Goal: Task Accomplishment & Management: Use online tool/utility

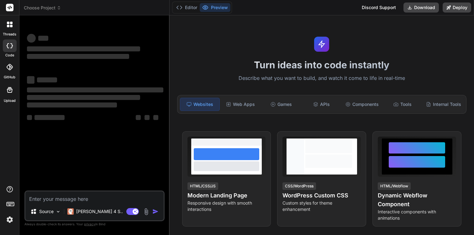
click at [9, 7] on rect at bounding box center [10, 8] width 8 height 8
type textarea "x"
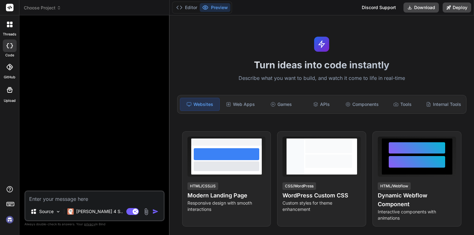
click at [35, 4] on header "Choose Project Created with Pixso." at bounding box center [94, 7] width 150 height 15
click at [35, 7] on span "Choose Project" at bounding box center [42, 8] width 37 height 6
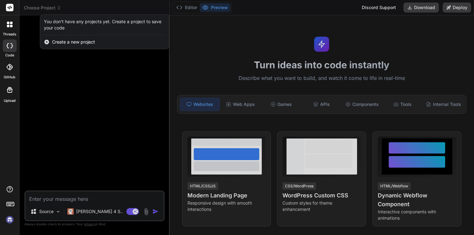
click at [8, 59] on div "GitHub" at bounding box center [9, 69] width 19 height 22
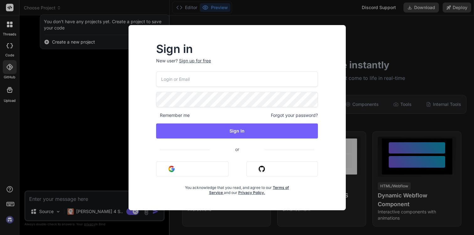
type input "thanhan.lee.11@gmail.com"
click at [8, 68] on div "Sign in New user? Sign up for free thanhan.lee.11@gmail.com Remember me Forgot …" at bounding box center [237, 117] width 474 height 235
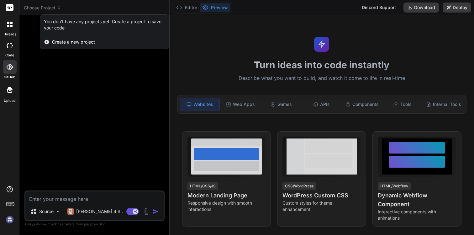
click at [12, 48] on icon at bounding box center [10, 45] width 6 height 5
click at [7, 48] on div at bounding box center [10, 45] width 14 height 13
type textarea "x"
click at [9, 64] on icon at bounding box center [9, 67] width 6 height 6
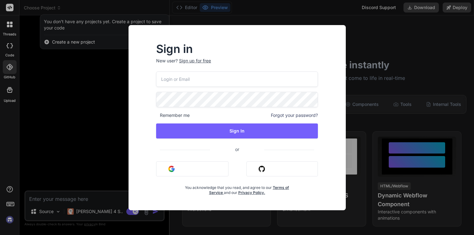
type input "thanhan.lee.11@gmail.com"
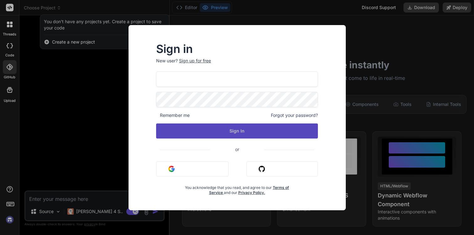
click at [223, 131] on button "Sign In" at bounding box center [237, 130] width 162 height 15
click at [242, 135] on button "Sign In" at bounding box center [237, 130] width 162 height 15
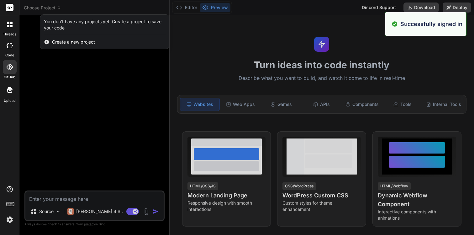
click at [5, 53] on label "code" at bounding box center [9, 55] width 9 height 5
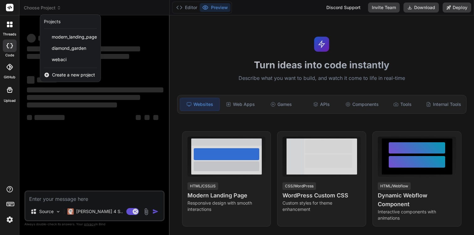
click at [54, 10] on div at bounding box center [237, 117] width 474 height 235
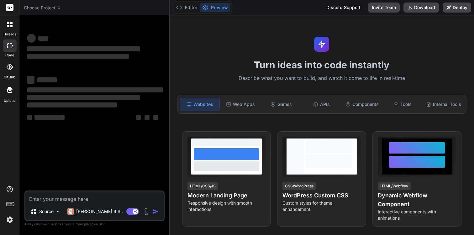
click at [53, 10] on span "Choose Project" at bounding box center [42, 8] width 37 height 6
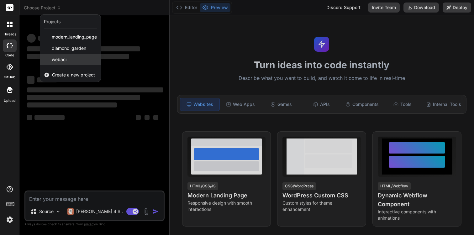
click at [69, 64] on div "webaci" at bounding box center [70, 59] width 60 height 11
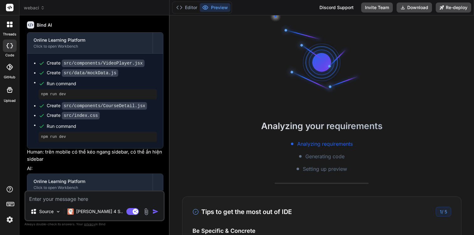
scroll to position [53, 0]
click at [333, 9] on div "Discord Support" at bounding box center [337, 8] width 42 height 10
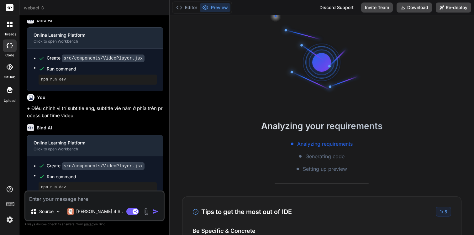
scroll to position [753, 0]
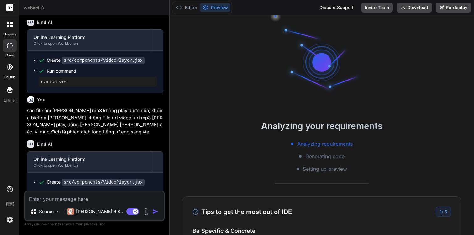
click at [9, 222] on img at bounding box center [9, 219] width 11 height 11
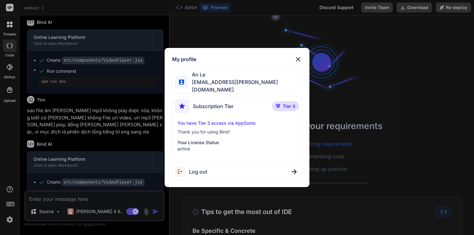
click at [301, 63] on img at bounding box center [298, 59] width 8 height 8
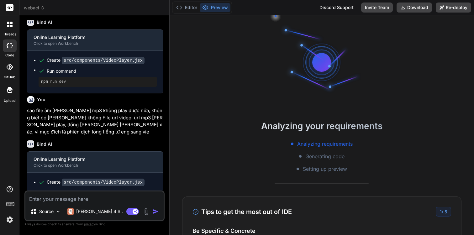
click at [12, 205] on icon at bounding box center [10, 203] width 9 height 9
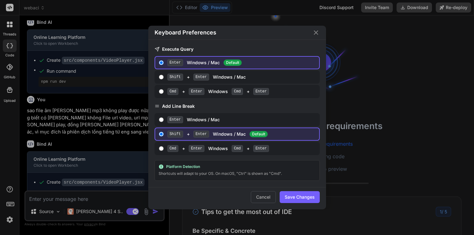
click at [316, 33] on icon "Close" at bounding box center [316, 32] width 4 height 4
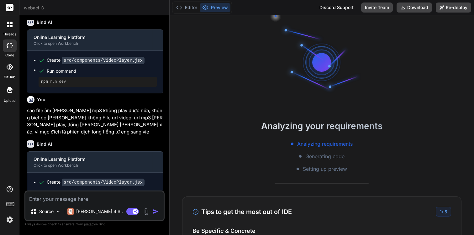
click at [8, 219] on img at bounding box center [9, 219] width 11 height 11
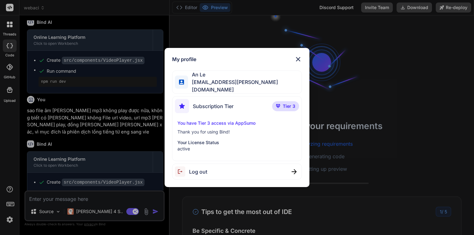
click at [191, 142] on p "Your License Status" at bounding box center [236, 142] width 119 height 6
click at [283, 105] on span "Tier 3" at bounding box center [289, 106] width 13 height 6
click at [298, 63] on img at bounding box center [298, 59] width 8 height 8
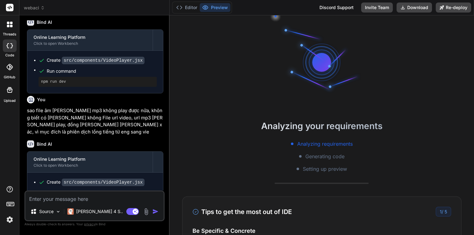
click at [10, 204] on icon at bounding box center [10, 203] width 9 height 9
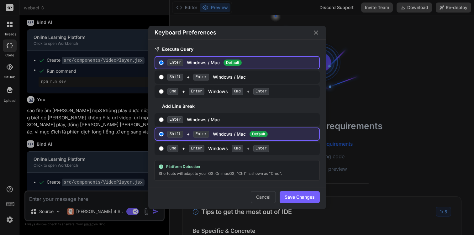
click at [257, 190] on div "Cancel Save Changes" at bounding box center [237, 198] width 178 height 22
click at [262, 197] on button "Cancel" at bounding box center [263, 197] width 25 height 12
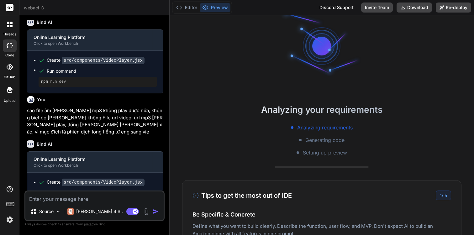
scroll to position [24, 0]
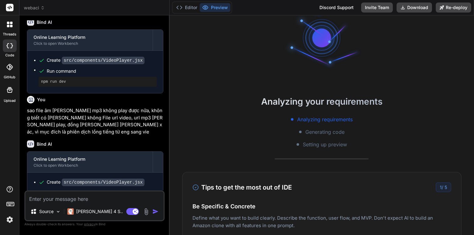
type textarea "x"
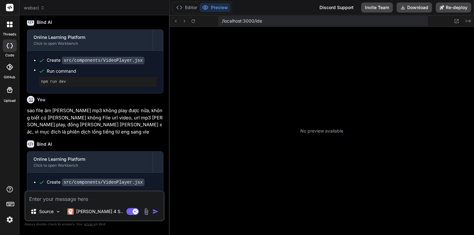
scroll to position [125, 0]
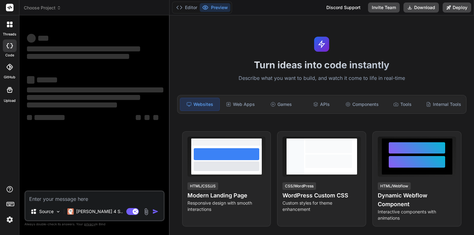
click at [53, 8] on span "Choose Project" at bounding box center [42, 8] width 37 height 6
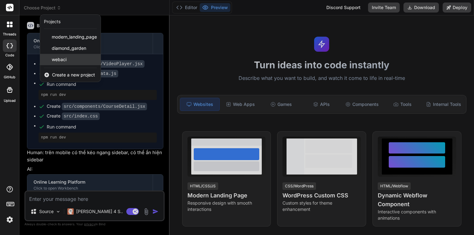
scroll to position [289, 0]
click at [57, 61] on span "webaci" at bounding box center [59, 59] width 15 height 6
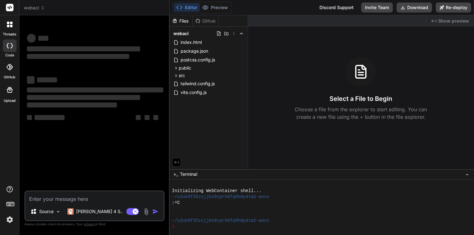
click at [10, 7] on rect at bounding box center [10, 8] width 8 height 8
click at [13, 11] on icon at bounding box center [10, 8] width 8 height 8
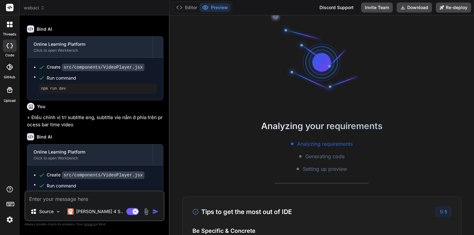
scroll to position [753, 0]
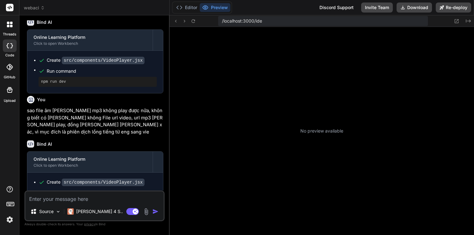
type textarea "x"
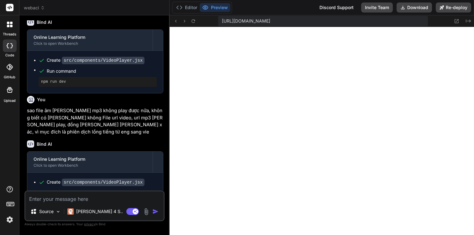
scroll to position [303, 0]
